Goal: Transaction & Acquisition: Purchase product/service

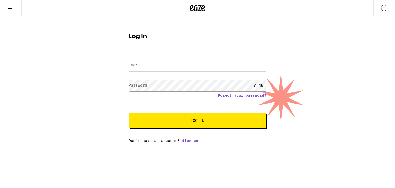
type input "[EMAIL_ADDRESS][DOMAIN_NAME]"
click at [199, 124] on button "Log In" at bounding box center [197, 120] width 138 height 15
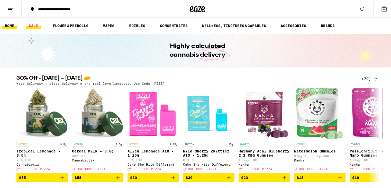
click at [32, 24] on link "SALE" at bounding box center [33, 25] width 14 height 6
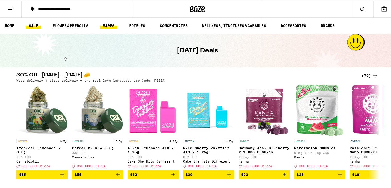
click at [107, 24] on link "VAPES" at bounding box center [108, 25] width 17 height 6
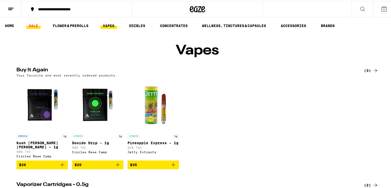
click at [29, 25] on link "SALE" at bounding box center [33, 25] width 14 height 6
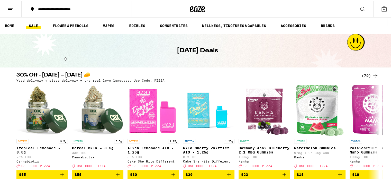
click at [78, 5] on button "**********" at bounding box center [77, 8] width 110 height 15
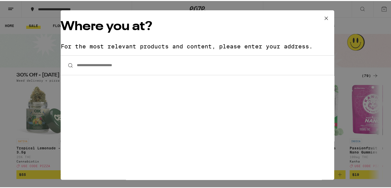
click at [134, 54] on input "**********" at bounding box center [197, 64] width 273 height 20
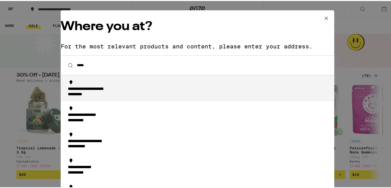
click at [129, 85] on div "**********" at bounding box center [98, 87] width 61 height 5
type input "**********"
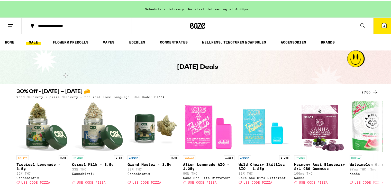
drag, startPoint x: 381, startPoint y: 26, endPoint x: 255, endPoint y: -22, distance: 135.5
click at [382, 24] on icon at bounding box center [384, 24] width 5 height 5
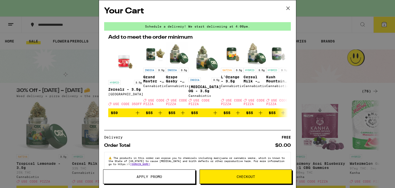
click at [289, 8] on icon at bounding box center [288, 8] width 8 height 8
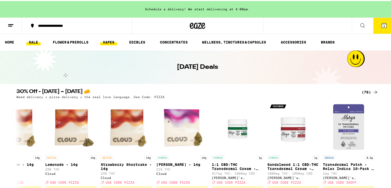
click at [107, 43] on link "VAPES" at bounding box center [108, 41] width 17 height 6
click at [113, 41] on link "VAPES" at bounding box center [108, 41] width 17 height 6
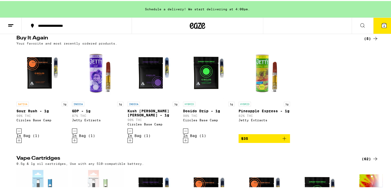
scroll to position [49, 0]
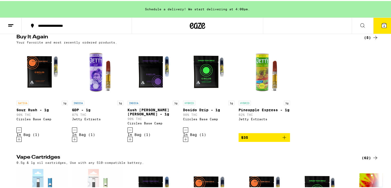
click at [185, 132] on icon "Decrement" at bounding box center [185, 129] width 5 height 6
click at [129, 132] on icon "Decrement" at bounding box center [130, 129] width 5 height 6
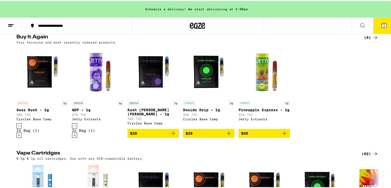
click at [72, 128] on icon "Decrement" at bounding box center [74, 125] width 5 height 6
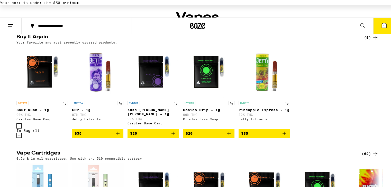
click at [18, 128] on icon "Decrement" at bounding box center [19, 125] width 5 height 6
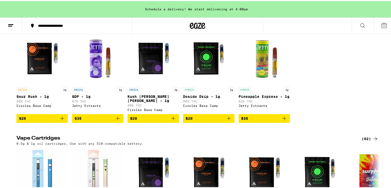
scroll to position [63, 0]
click at [172, 120] on icon "Add to bag" at bounding box center [173, 117] width 6 height 6
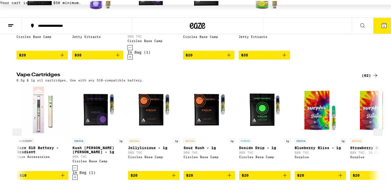
scroll to position [0, 55]
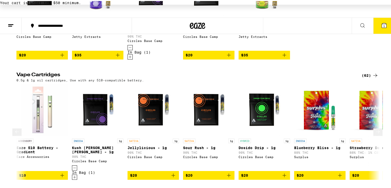
click at [170, 171] on icon "Add to bag" at bounding box center [173, 174] width 6 height 6
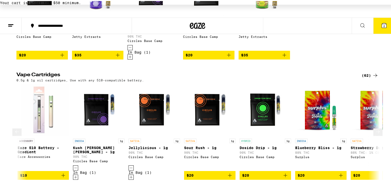
scroll to position [0, 0]
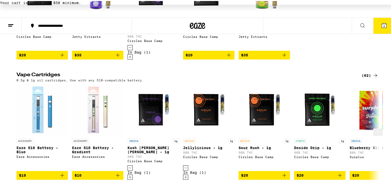
click at [281, 176] on icon "Add to bag" at bounding box center [284, 174] width 6 height 6
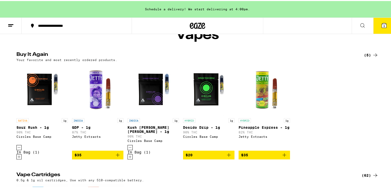
scroll to position [39, 0]
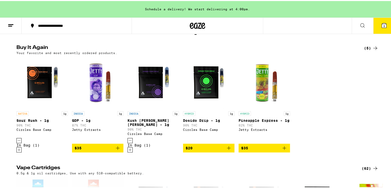
click at [227, 145] on icon "Add to bag" at bounding box center [229, 147] width 4 height 4
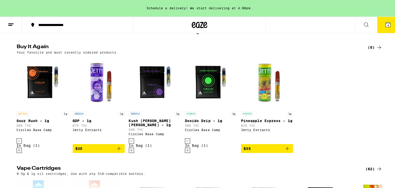
scroll to position [0, 0]
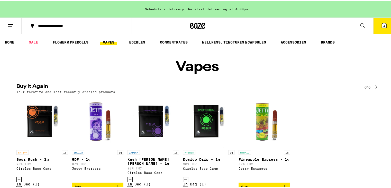
click at [382, 23] on icon at bounding box center [384, 24] width 5 height 5
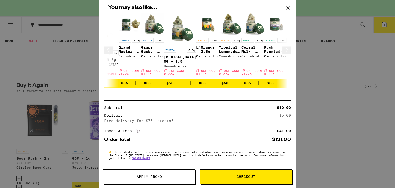
scroll to position [0, 145]
click at [163, 174] on button "Apply Promo" at bounding box center [149, 176] width 92 height 14
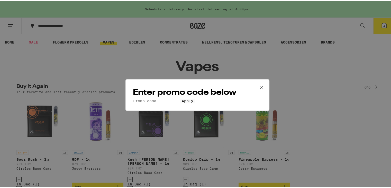
click at [180, 97] on input "Promo Code" at bounding box center [156, 99] width 47 height 5
type input "PIZZA"
click at [194, 102] on button "Apply" at bounding box center [187, 99] width 15 height 5
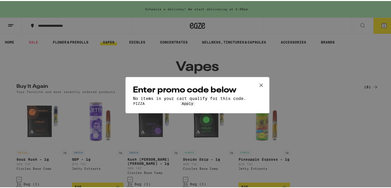
drag, startPoint x: 192, startPoint y: 90, endPoint x: 46, endPoint y: 51, distance: 151.3
click at [46, 51] on div "Enter promo code below No items in your cart qualify for this code. Promo Code …" at bounding box center [197, 94] width 395 height 188
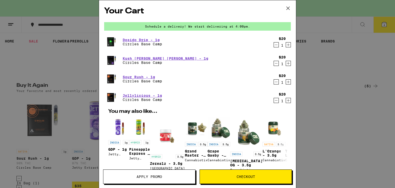
click at [274, 101] on icon "Decrement" at bounding box center [276, 100] width 5 height 6
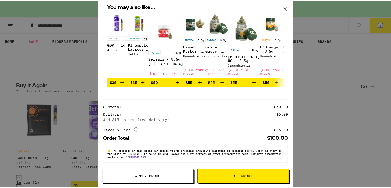
scroll to position [85, 0]
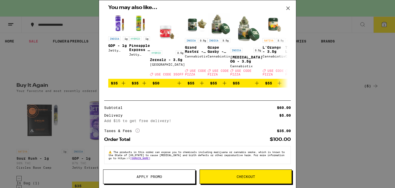
click at [288, 9] on icon at bounding box center [287, 8] width 3 height 3
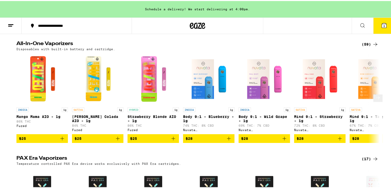
scroll to position [284, 0]
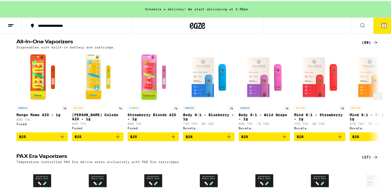
click at [375, 97] on icon at bounding box center [378, 95] width 6 height 6
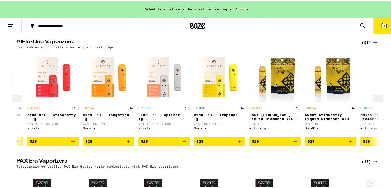
scroll to position [0, 306]
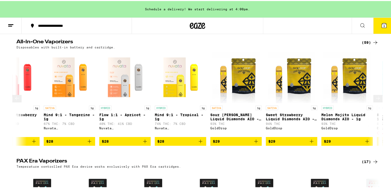
click at [373, 97] on button at bounding box center [377, 97] width 9 height 7
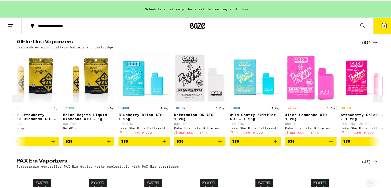
scroll to position [0, 611]
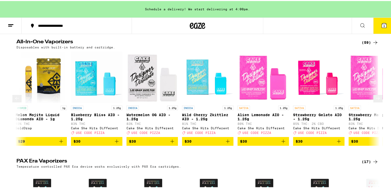
click at [374, 97] on button at bounding box center [377, 97] width 9 height 7
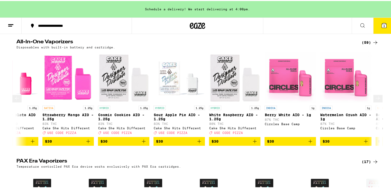
click at [374, 97] on button at bounding box center [377, 97] width 9 height 7
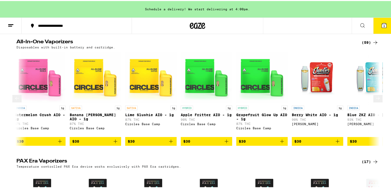
click at [374, 97] on button at bounding box center [377, 97] width 9 height 7
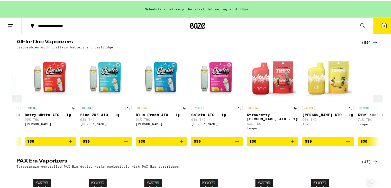
scroll to position [0, 1529]
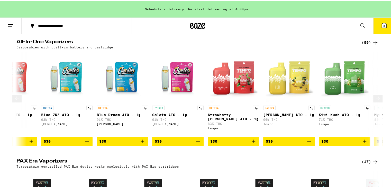
click at [374, 97] on button at bounding box center [377, 97] width 9 height 7
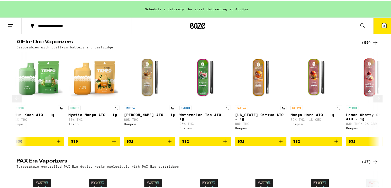
click at [374, 97] on button at bounding box center [377, 97] width 9 height 7
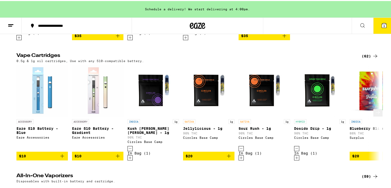
scroll to position [150, 0]
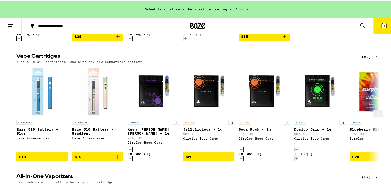
click at [375, 109] on icon at bounding box center [378, 112] width 6 height 6
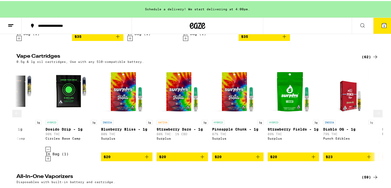
scroll to position [0, 306]
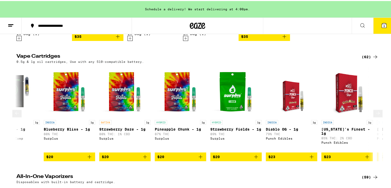
click at [375, 110] on icon at bounding box center [378, 112] width 6 height 6
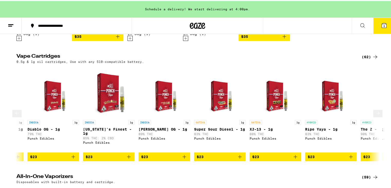
scroll to position [0, 611]
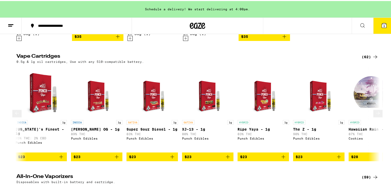
click at [375, 110] on icon at bounding box center [378, 112] width 6 height 6
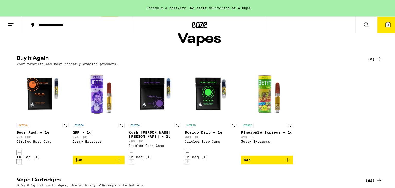
scroll to position [0, 0]
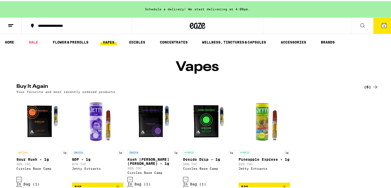
click at [380, 28] on button "3" at bounding box center [384, 25] width 22 height 16
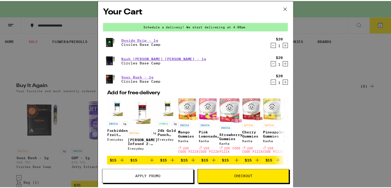
scroll to position [85, 0]
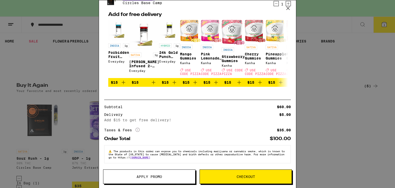
click at [285, 8] on icon at bounding box center [288, 8] width 8 height 8
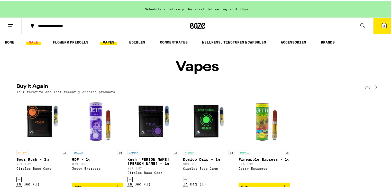
click at [33, 40] on link "SALE" at bounding box center [33, 41] width 14 height 6
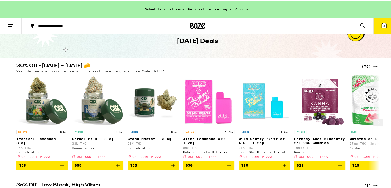
scroll to position [27, 0]
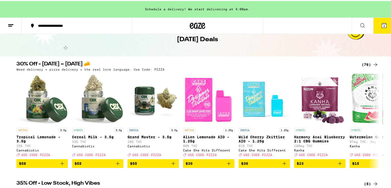
click at [372, 63] on icon at bounding box center [375, 63] width 6 height 6
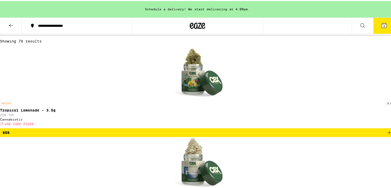
scroll to position [102, 0]
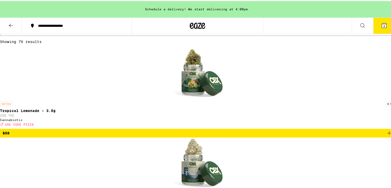
click at [122, 4] on label "Vaporizers" at bounding box center [133, 1] width 23 height 4
click at [123, 1] on input "Vaporizers" at bounding box center [123, 0] width 0 height 0
checkbox input "true"
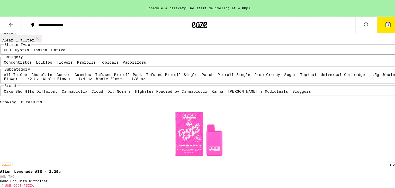
scroll to position [46, 0]
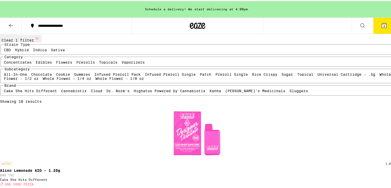
click at [381, 27] on icon at bounding box center [384, 24] width 6 height 6
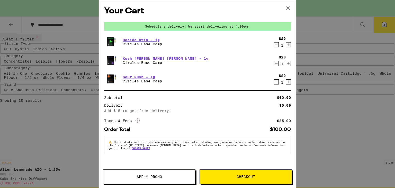
click at [288, 10] on icon at bounding box center [288, 8] width 8 height 8
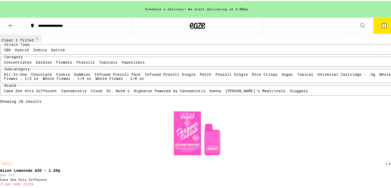
click at [383, 27] on button "4" at bounding box center [384, 25] width 22 height 16
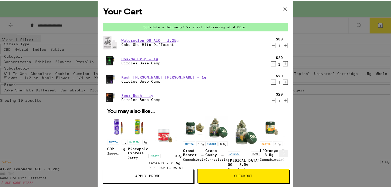
scroll to position [104, 0]
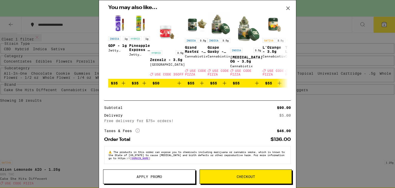
click at [160, 180] on button "Apply Promo" at bounding box center [149, 176] width 92 height 14
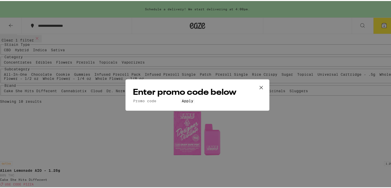
click at [165, 97] on form "Promo Code Apply" at bounding box center [197, 99] width 129 height 5
click at [169, 97] on input "Promo Code" at bounding box center [156, 99] width 47 height 5
type input "PIZZA"
click at [180, 102] on button "Apply" at bounding box center [187, 99] width 15 height 5
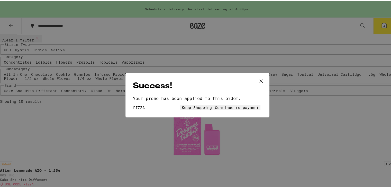
click at [224, 104] on span "Continue to payment" at bounding box center [237, 106] width 44 height 4
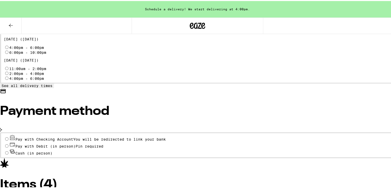
scroll to position [214, 0]
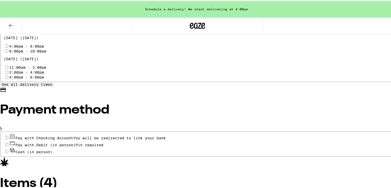
click at [8, 142] on input "Pay with Debit (in person) Pin required" at bounding box center [6, 143] width 3 height 3
radio input "true"
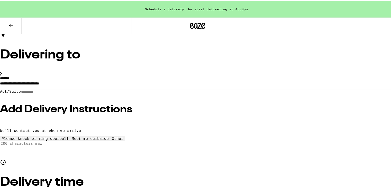
scroll to position [0, 0]
